Goal: Task Accomplishment & Management: Manage account settings

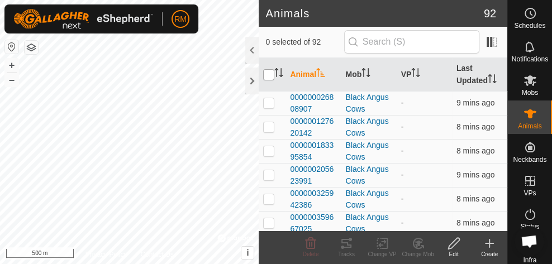
click at [271, 75] on input "checkbox" at bounding box center [268, 74] width 11 height 11
checkbox input "true"
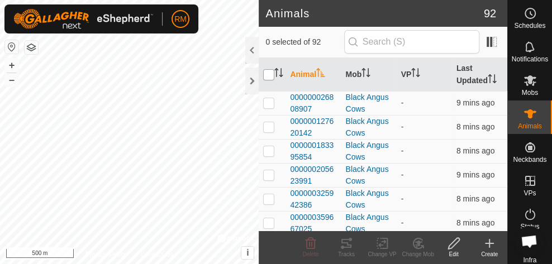
checkbox input "true"
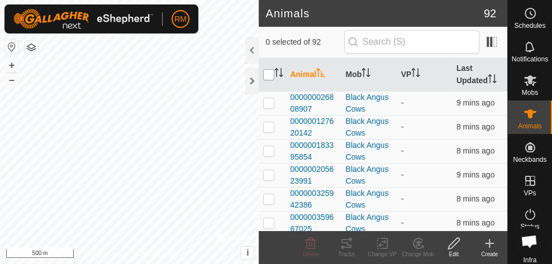
checkbox input "true"
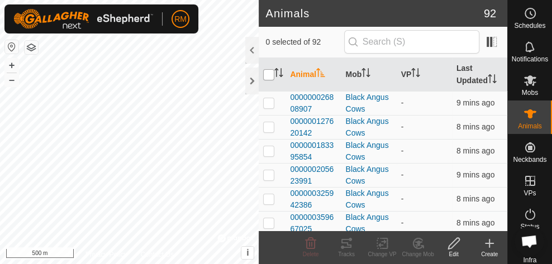
checkbox input "true"
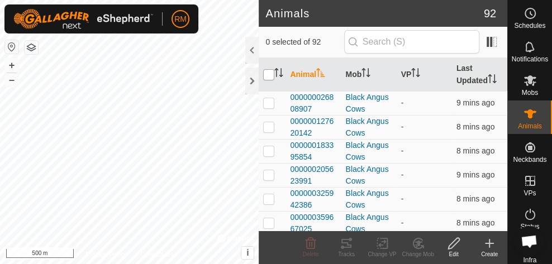
checkbox input "true"
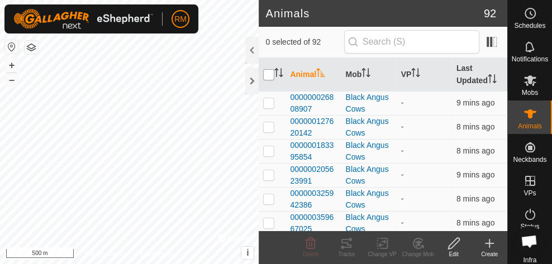
checkbox input "true"
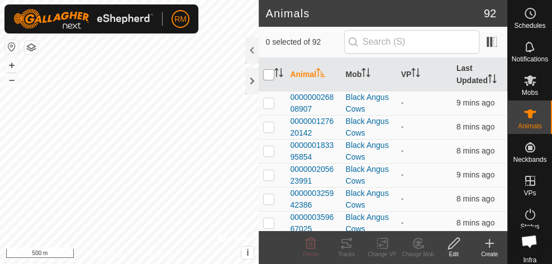
checkbox input "true"
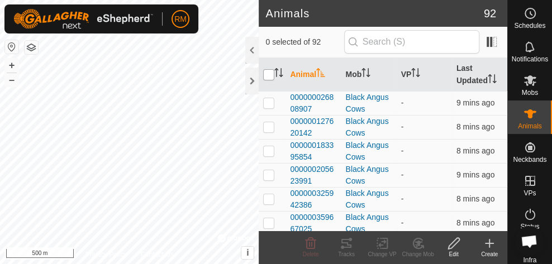
checkbox input "true"
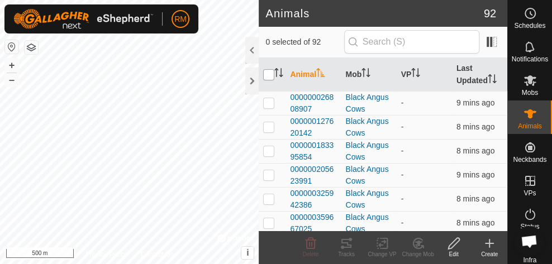
checkbox input "true"
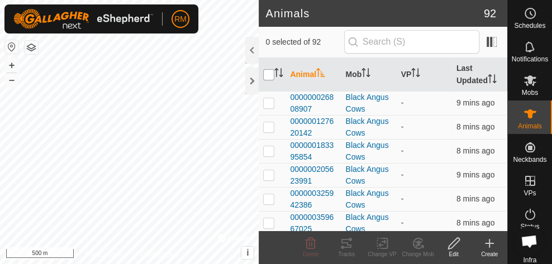
checkbox input "true"
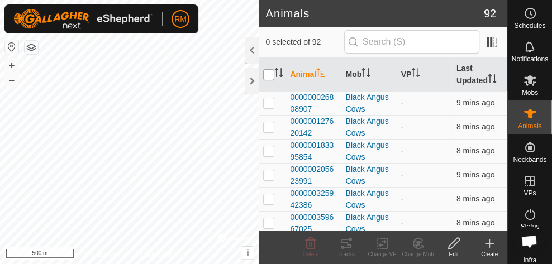
checkbox input "true"
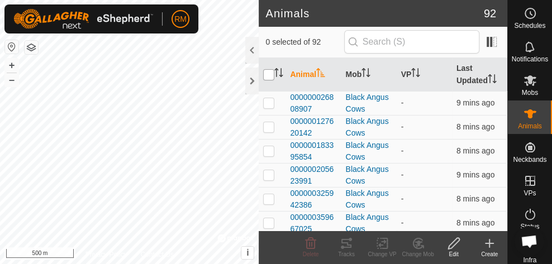
checkbox input "true"
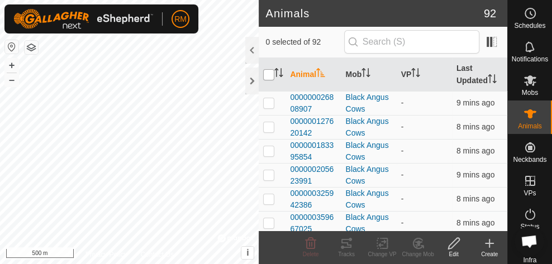
checkbox input "true"
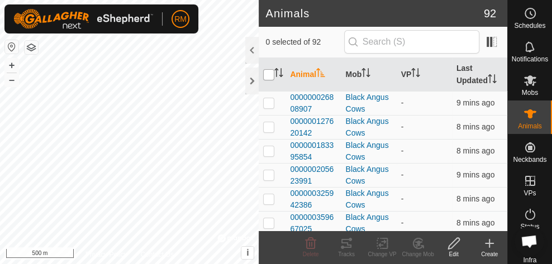
checkbox input "true"
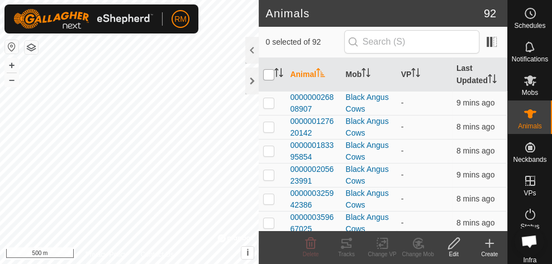
checkbox input "true"
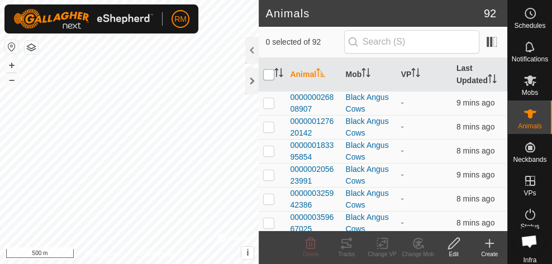
checkbox input "true"
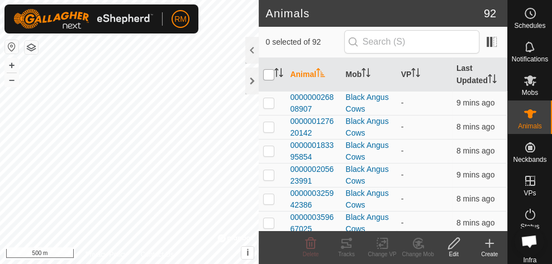
checkbox input "true"
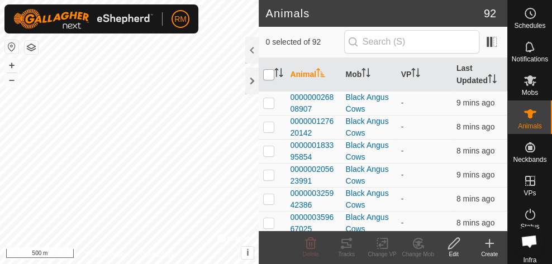
checkbox input "true"
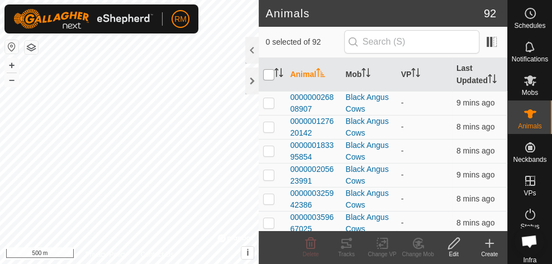
checkbox input "true"
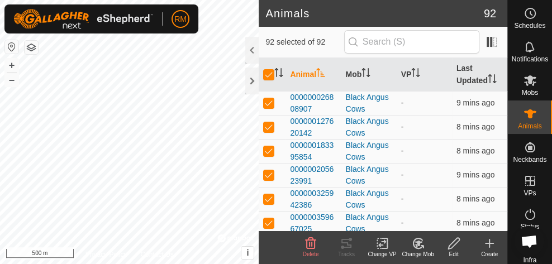
click at [381, 248] on icon at bounding box center [382, 243] width 14 height 13
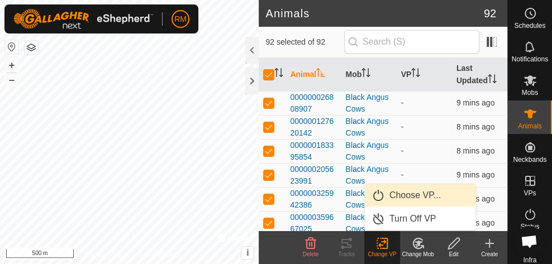
click at [402, 198] on link "Choose VP..." at bounding box center [420, 195] width 111 height 22
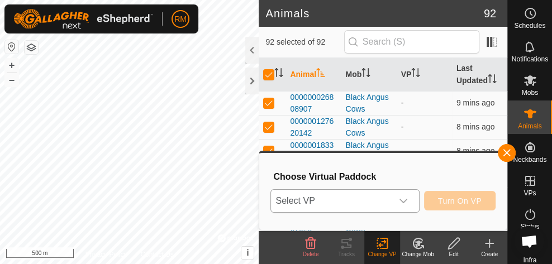
click at [406, 199] on icon "dropdown trigger" at bounding box center [403, 201] width 9 height 9
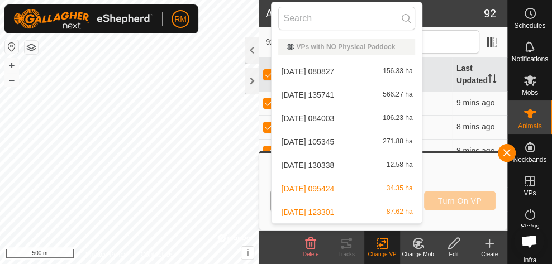
click at [398, 208] on li "2025-09-21 123301 87.62 ha" at bounding box center [346, 212] width 150 height 22
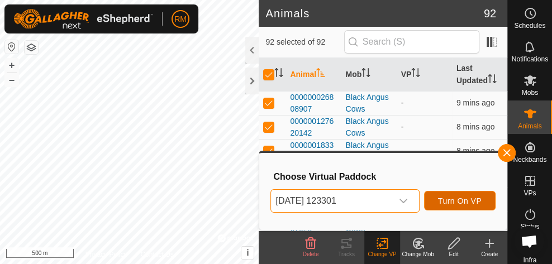
click at [452, 199] on span "Turn On VP" at bounding box center [460, 201] width 44 height 9
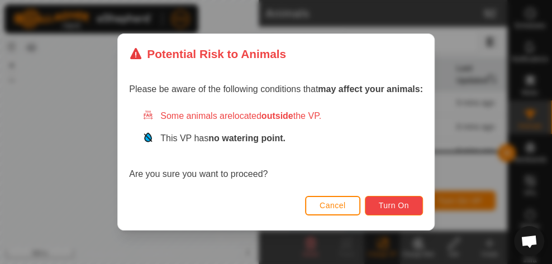
click at [390, 207] on span "Turn On" at bounding box center [394, 205] width 30 height 9
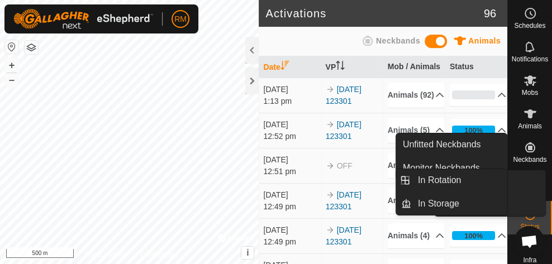
drag, startPoint x: 526, startPoint y: 170, endPoint x: 524, endPoint y: 179, distance: 9.1
click at [524, 179] on icon at bounding box center [529, 180] width 13 height 13
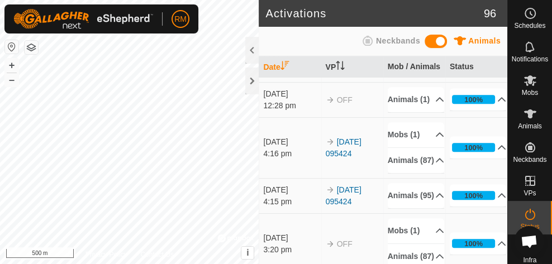
scroll to position [383, 0]
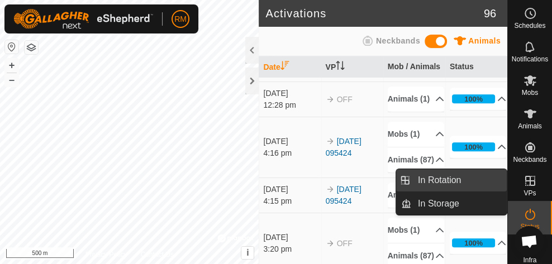
click at [453, 176] on link "In Rotation" at bounding box center [458, 180] width 95 height 22
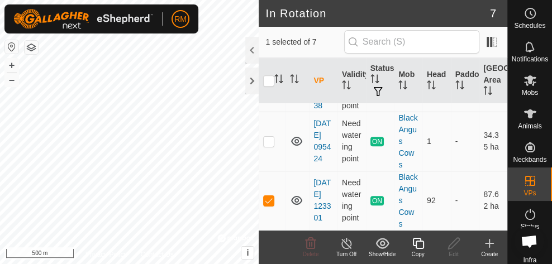
scroll to position [329, 0]
click at [252, 85] on div at bounding box center [251, 81] width 13 height 27
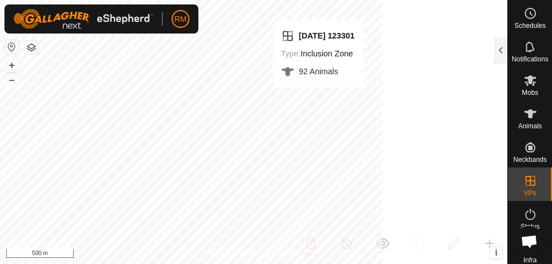
scroll to position [1132, 0]
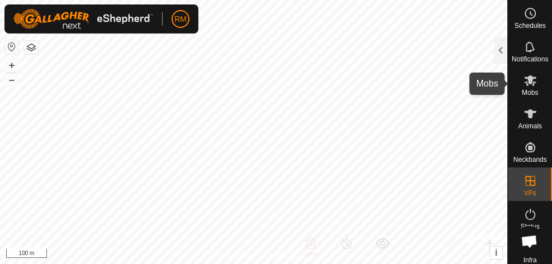
click at [529, 92] on span "Mobs" at bounding box center [529, 92] width 16 height 7
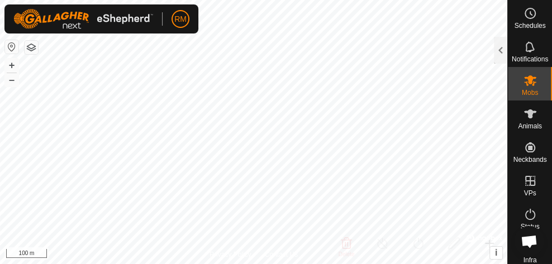
click at [528, 93] on span "Mobs" at bounding box center [529, 92] width 16 height 7
click at [505, 55] on div at bounding box center [500, 50] width 13 height 27
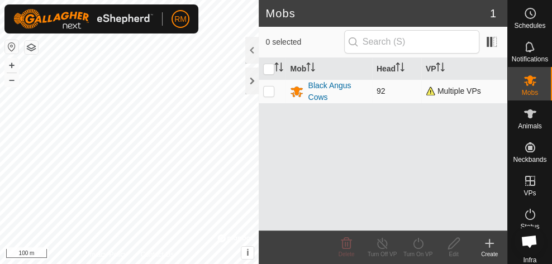
click at [267, 92] on p-checkbox at bounding box center [268, 91] width 11 height 9
checkbox input "true"
click at [422, 245] on icon at bounding box center [418, 243] width 10 height 11
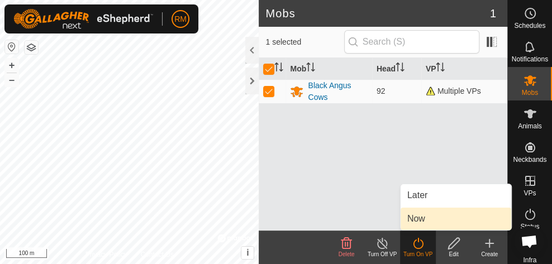
click at [422, 218] on link "Now" at bounding box center [455, 219] width 111 height 22
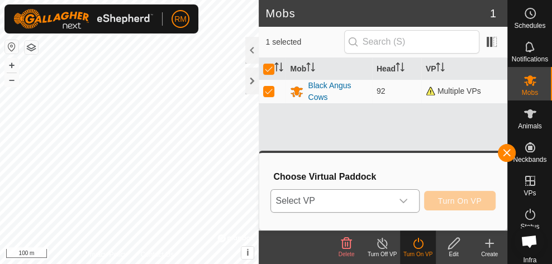
click at [408, 202] on icon "dropdown trigger" at bounding box center [403, 201] width 9 height 9
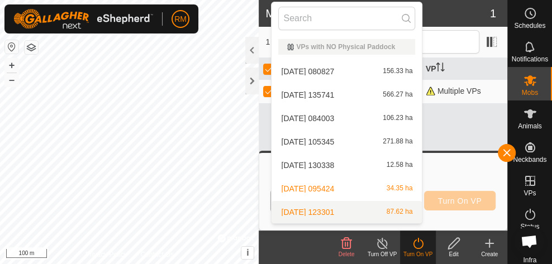
click at [400, 207] on li "2025-09-21 123301 87.62 ha" at bounding box center [346, 212] width 150 height 22
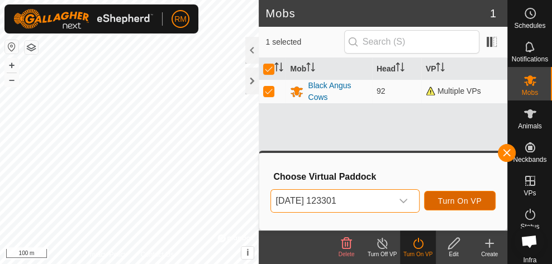
click at [448, 200] on span "Turn On VP" at bounding box center [460, 201] width 44 height 9
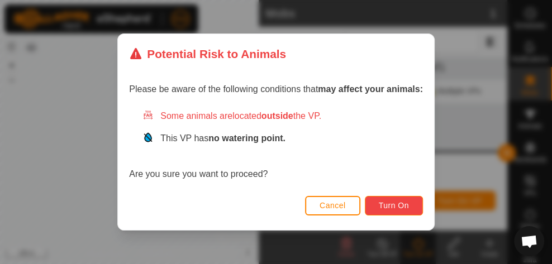
click at [394, 206] on span "Turn On" at bounding box center [394, 205] width 30 height 9
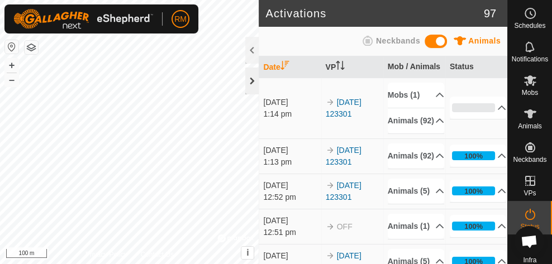
click at [252, 80] on div at bounding box center [251, 81] width 13 height 27
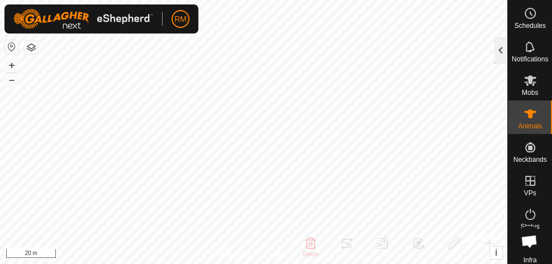
click at [500, 48] on div at bounding box center [500, 50] width 13 height 27
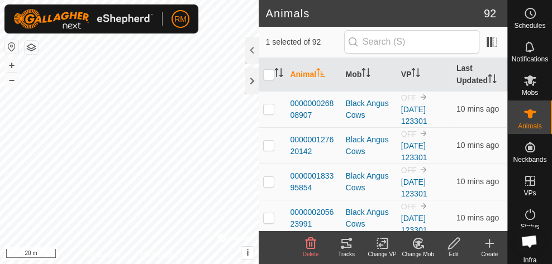
click at [419, 247] on icon at bounding box center [418, 243] width 14 height 13
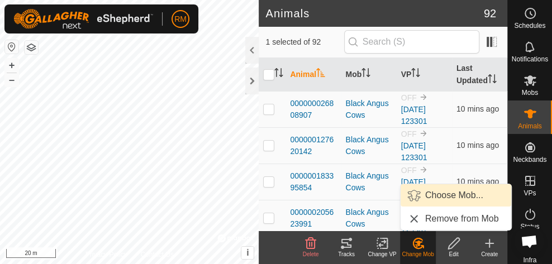
click at [435, 197] on link "Choose Mob..." at bounding box center [455, 195] width 111 height 22
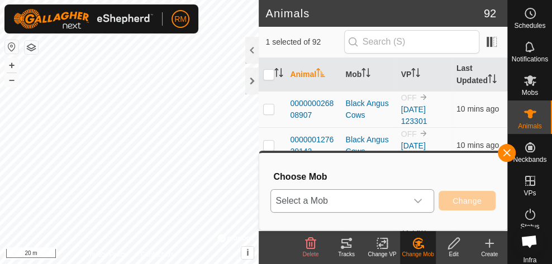
click at [422, 200] on icon "dropdown trigger" at bounding box center [417, 201] width 9 height 9
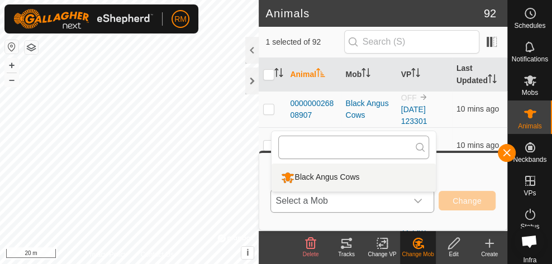
click at [368, 151] on input "text" at bounding box center [353, 147] width 151 height 23
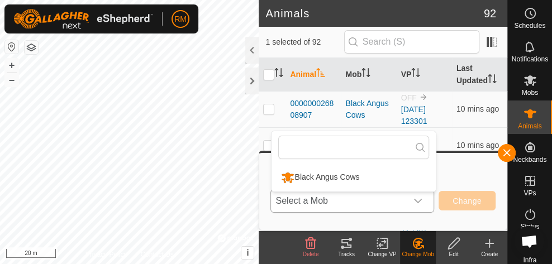
click at [419, 197] on icon "dropdown trigger" at bounding box center [417, 201] width 9 height 9
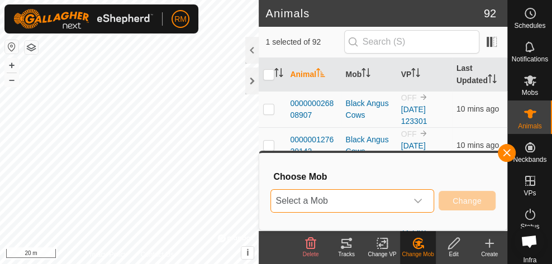
click at [419, 197] on icon "dropdown trigger" at bounding box center [417, 201] width 9 height 9
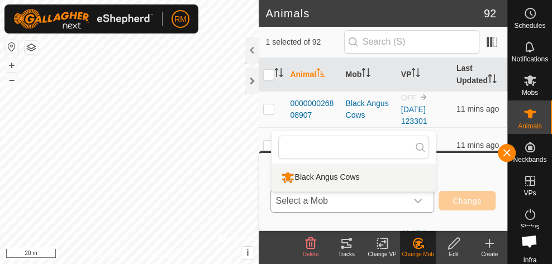
click at [360, 174] on li "Black Angus Cows" at bounding box center [353, 178] width 164 height 28
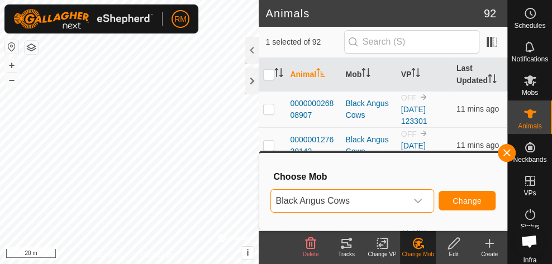
click at [417, 202] on icon "dropdown trigger" at bounding box center [417, 201] width 9 height 9
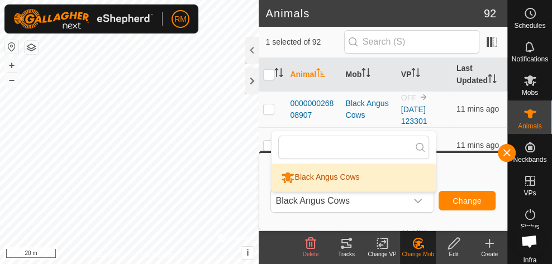
click at [463, 172] on h3 "Choose Mob" at bounding box center [384, 176] width 222 height 11
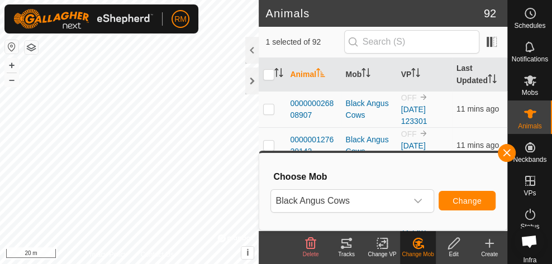
click at [456, 242] on icon at bounding box center [453, 243] width 11 height 11
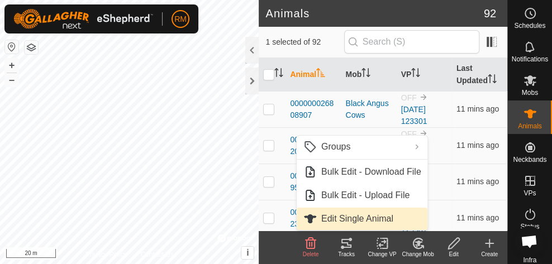
click at [382, 222] on link "Edit Single Animal" at bounding box center [361, 219] width 131 height 22
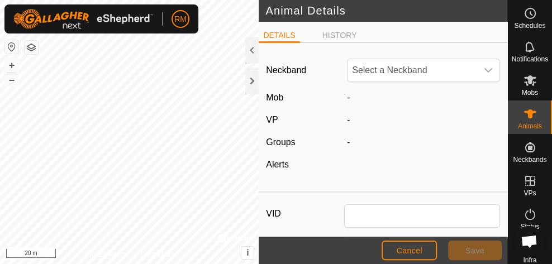
type input "000001052682696"
type input "0"
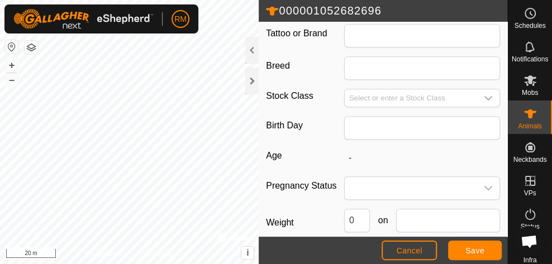
scroll to position [314, 0]
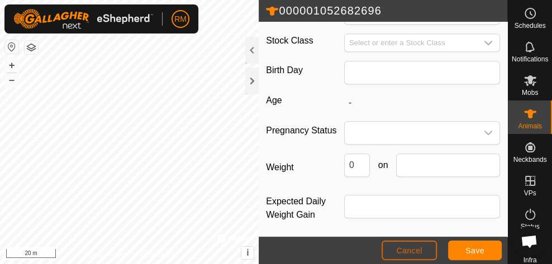
click at [398, 248] on span "Cancel" at bounding box center [409, 250] width 26 height 9
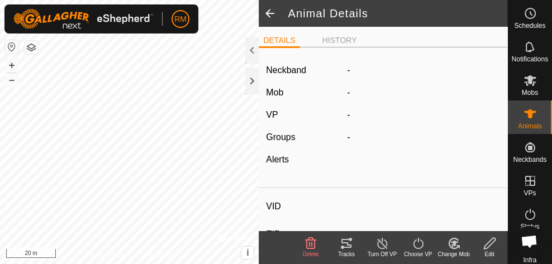
type input "-"
type input "000001052682696"
type input "-"
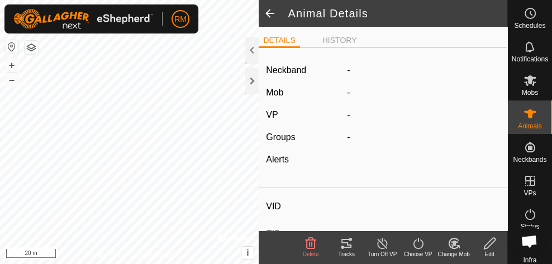
type input "0 kg"
type input "-"
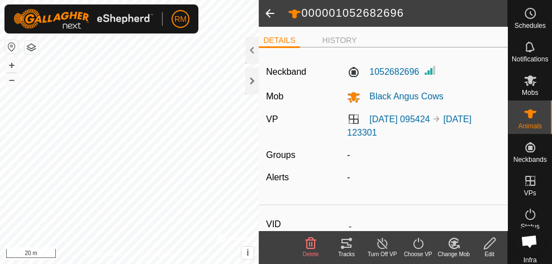
click at [270, 11] on span at bounding box center [270, 13] width 22 height 27
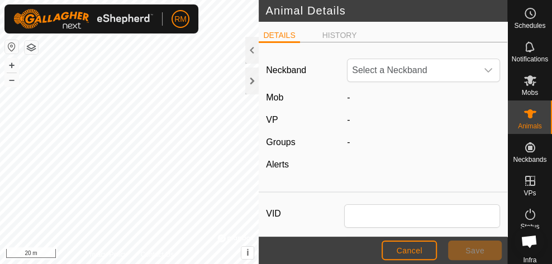
type input "000001052682696"
type input "0"
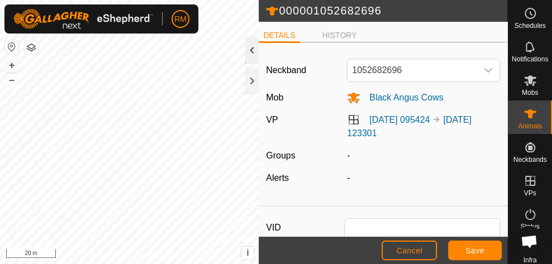
click at [251, 52] on div at bounding box center [251, 50] width 13 height 27
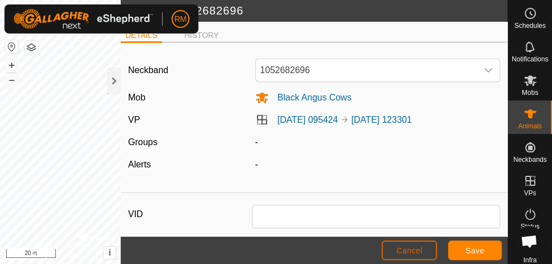
click at [400, 254] on span "Cancel" at bounding box center [409, 250] width 26 height 9
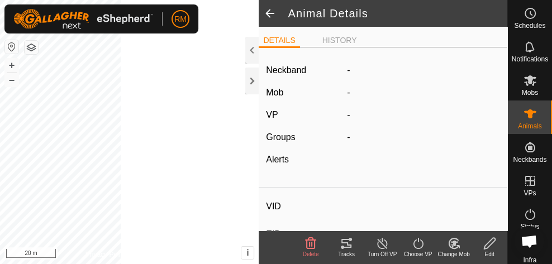
type input "-"
type input "000001052682696"
type input "-"
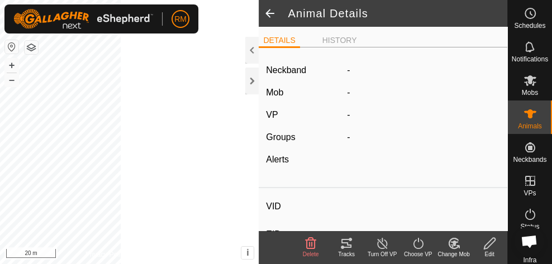
type input "0 kg"
type input "-"
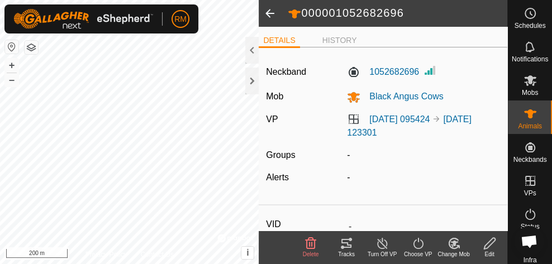
click at [384, 248] on icon at bounding box center [382, 243] width 10 height 11
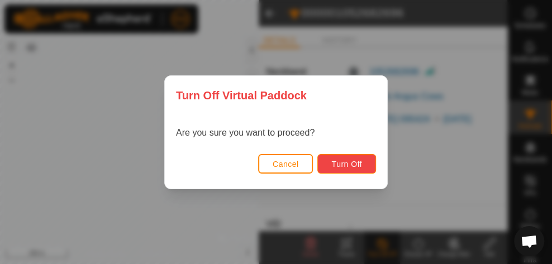
click at [342, 168] on span "Turn Off" at bounding box center [346, 164] width 31 height 9
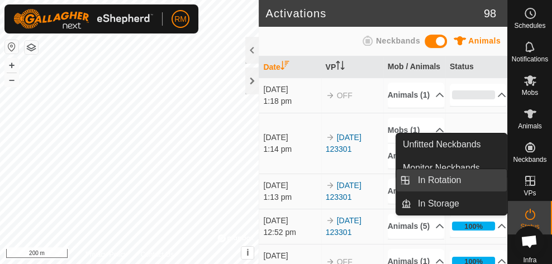
click at [465, 180] on link "In Rotation" at bounding box center [458, 180] width 95 height 22
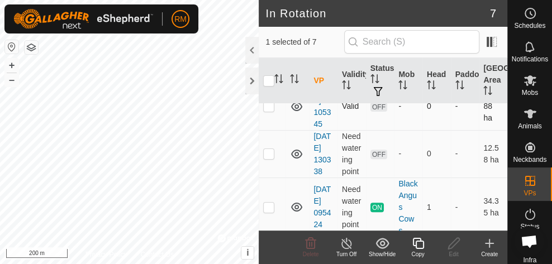
scroll to position [185, 0]
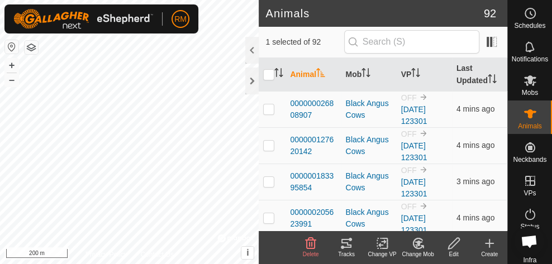
click at [456, 247] on icon at bounding box center [454, 243] width 14 height 13
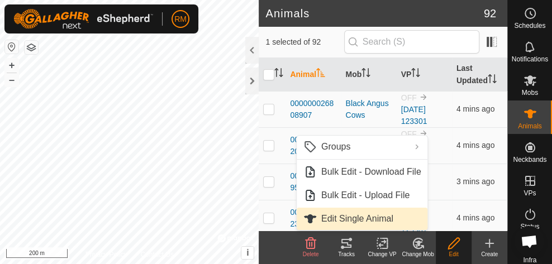
click at [391, 218] on link "Edit Single Animal" at bounding box center [361, 219] width 131 height 22
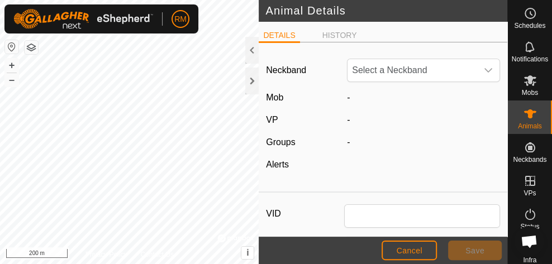
type input "000001052682696"
type input "0"
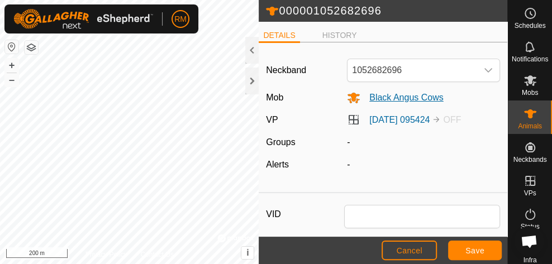
click at [401, 98] on span "Black Angus Cows" at bounding box center [401, 97] width 83 height 9
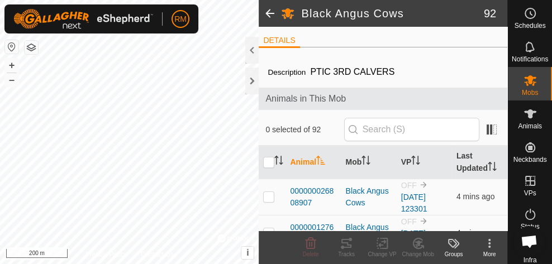
click at [269, 13] on span at bounding box center [270, 13] width 22 height 27
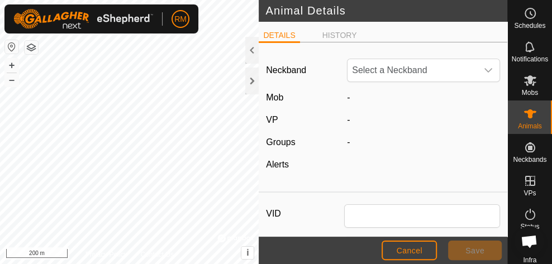
type input "000001052682696"
type input "0"
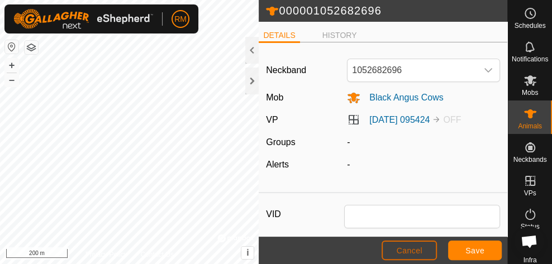
click at [404, 247] on span "Cancel" at bounding box center [409, 250] width 26 height 9
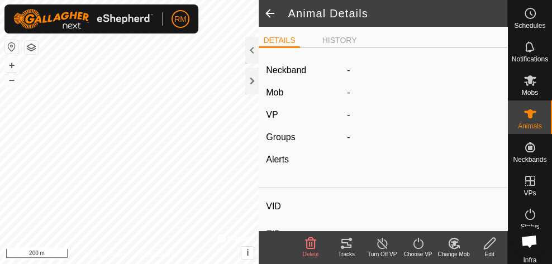
type input "-"
type input "000001052682696"
type input "-"
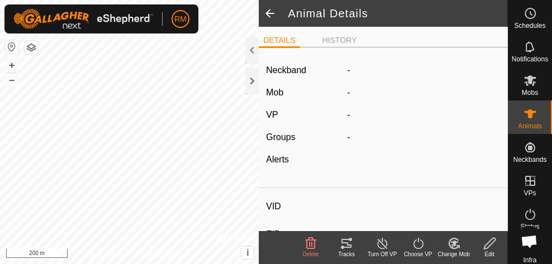
type input "0 kg"
type input "-"
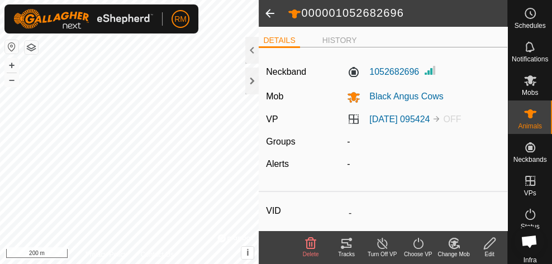
click at [456, 244] on icon at bounding box center [454, 243] width 14 height 13
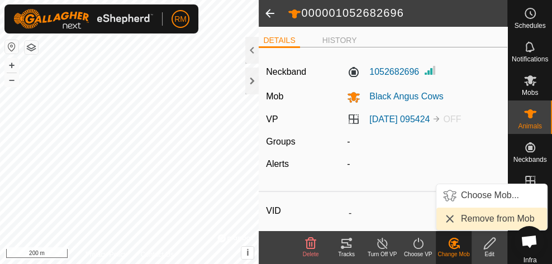
click at [462, 217] on link "Remove from Mob" at bounding box center [491, 219] width 111 height 22
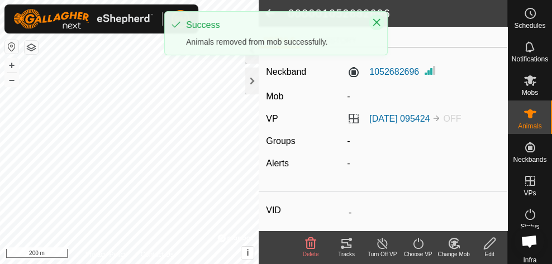
click at [378, 22] on icon "Close" at bounding box center [376, 22] width 9 height 9
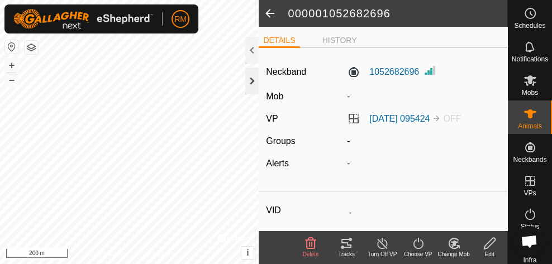
click at [247, 83] on div at bounding box center [251, 81] width 13 height 27
